Goal: Complete application form

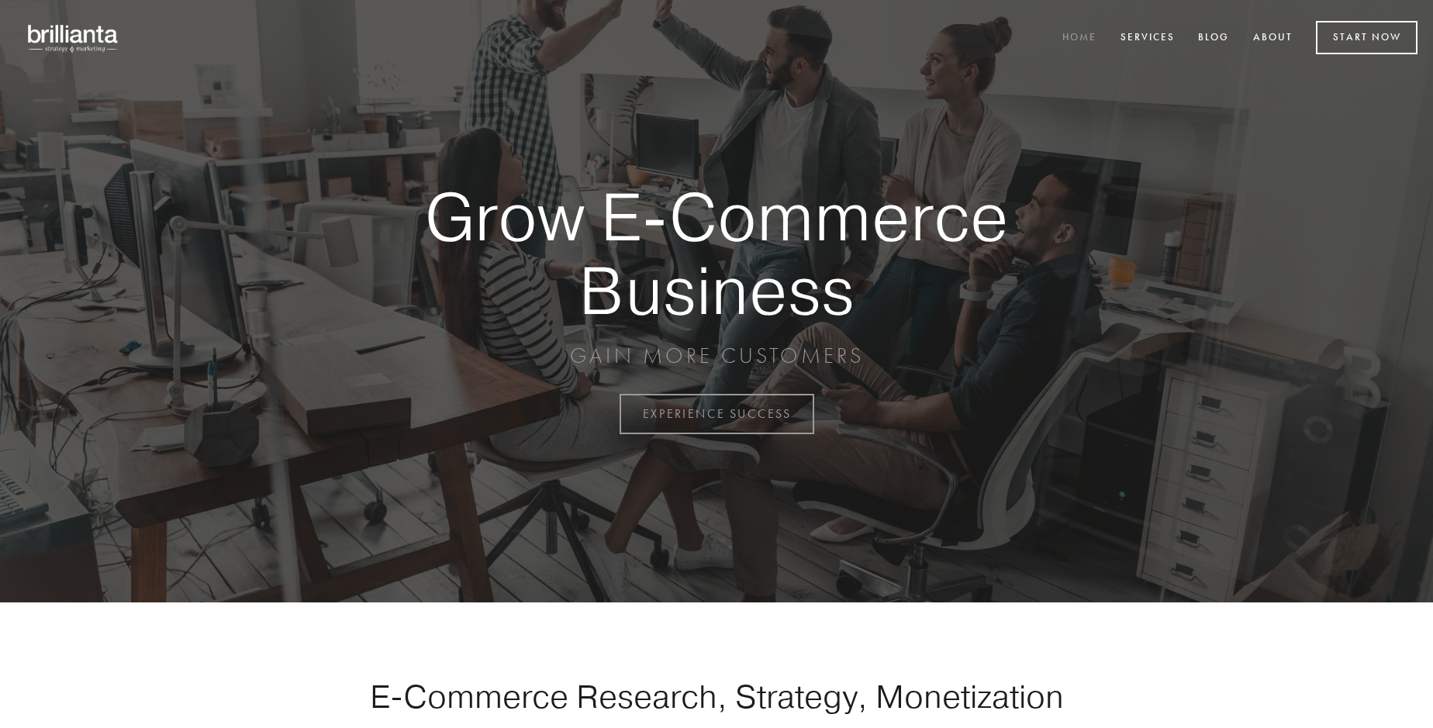
scroll to position [4063, 0]
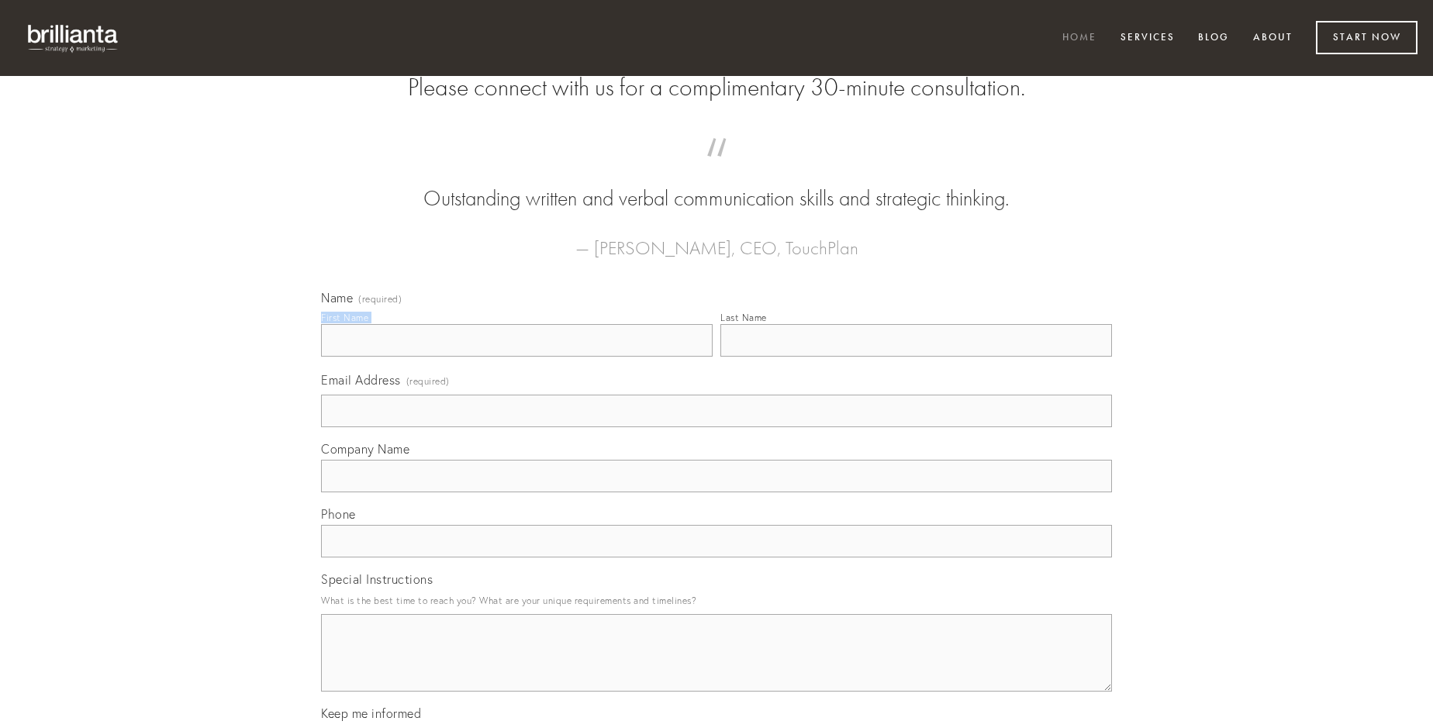
type input "[PERSON_NAME]"
click at [915, 357] on input "Last Name" at bounding box center [915, 340] width 391 height 33
type input "[PERSON_NAME]"
click at [716, 427] on input "Email Address (required)" at bounding box center [716, 411] width 791 height 33
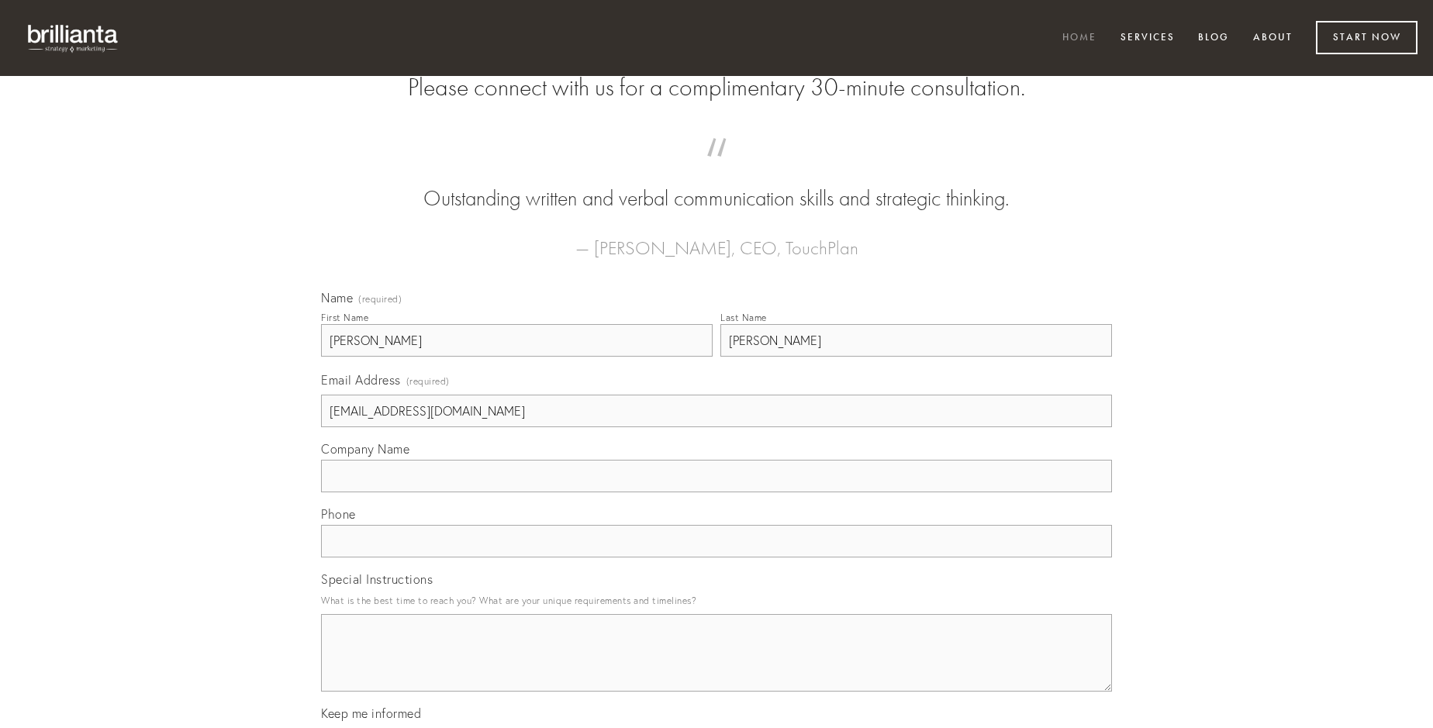
type input "[EMAIL_ADDRESS][DOMAIN_NAME]"
click at [716, 492] on input "Company Name" at bounding box center [716, 476] width 791 height 33
type input "textus"
click at [716, 557] on input "text" at bounding box center [716, 541] width 791 height 33
click at [716, 667] on textarea "Special Instructions" at bounding box center [716, 653] width 791 height 78
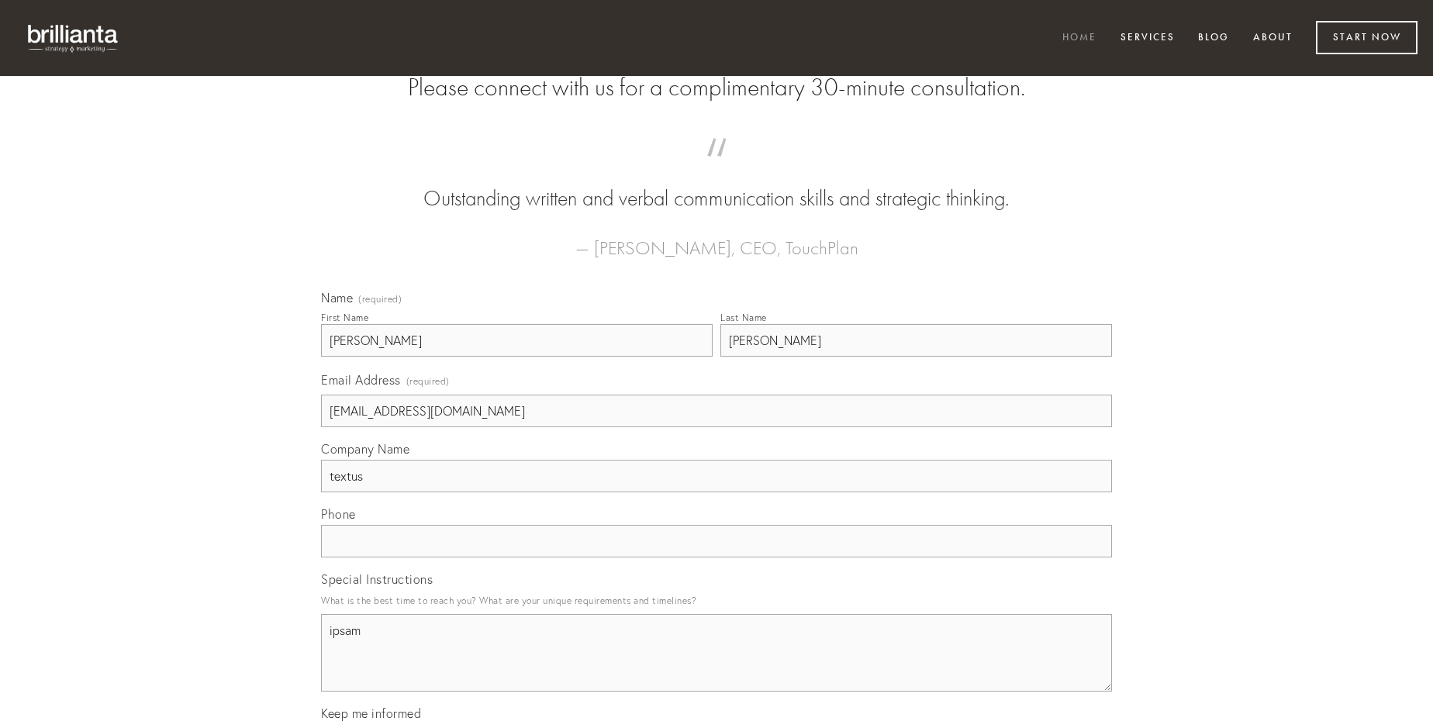
type textarea "ipsam"
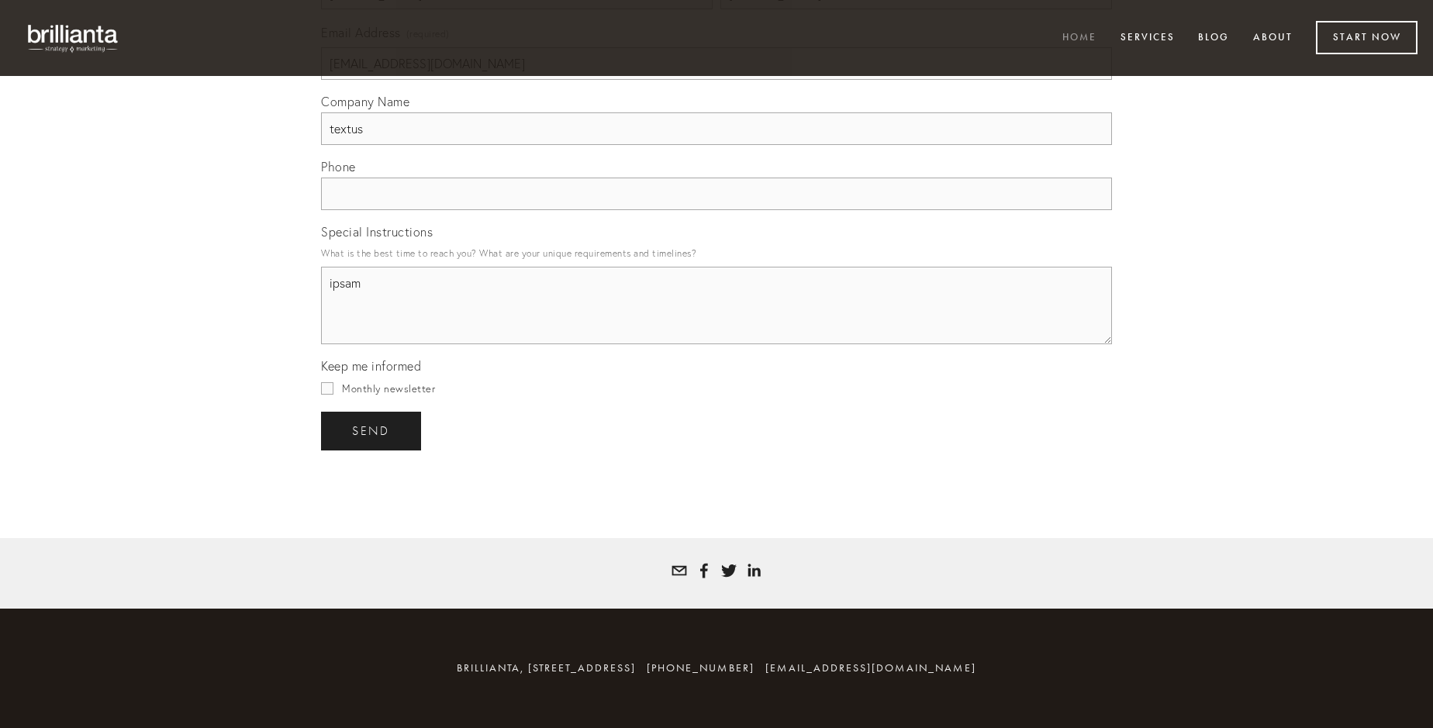
click at [372, 430] on span "send" at bounding box center [371, 431] width 38 height 14
